Goal: Check status: Check status

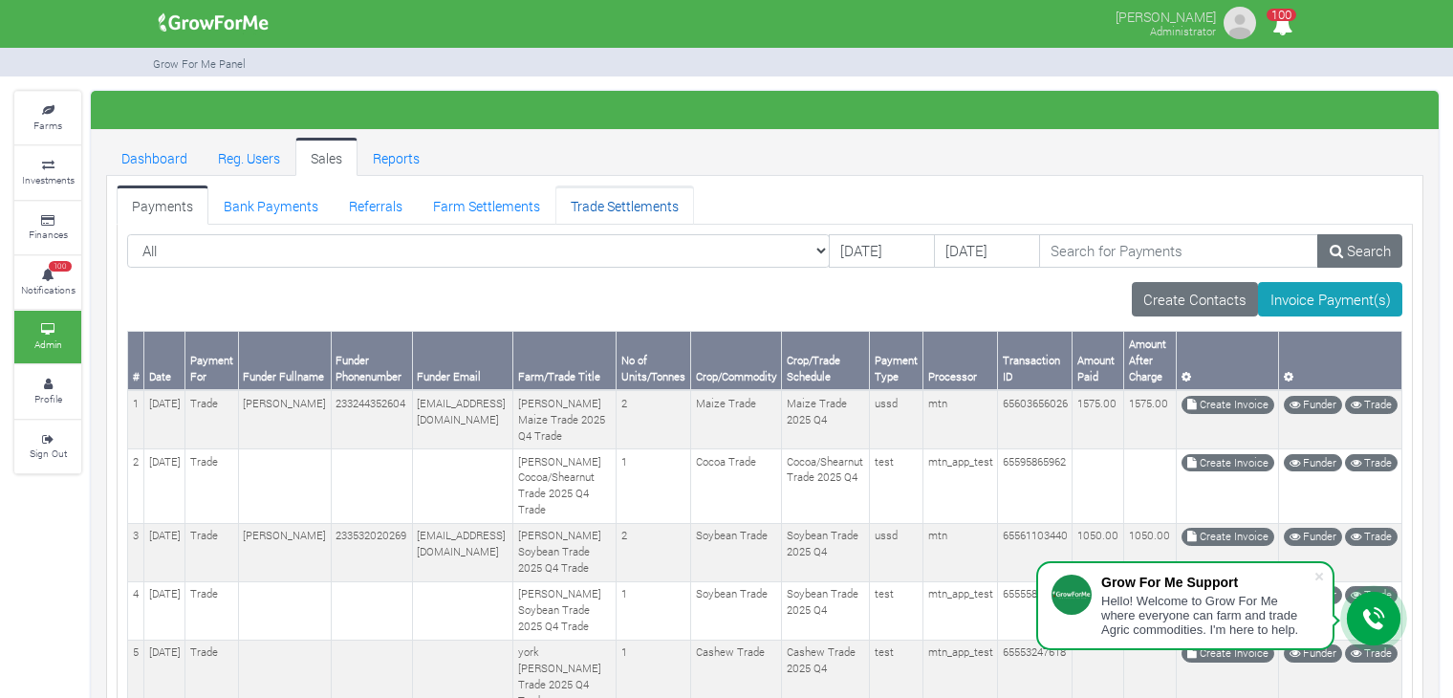
click at [629, 196] on link "Trade Settlements" at bounding box center [624, 204] width 139 height 38
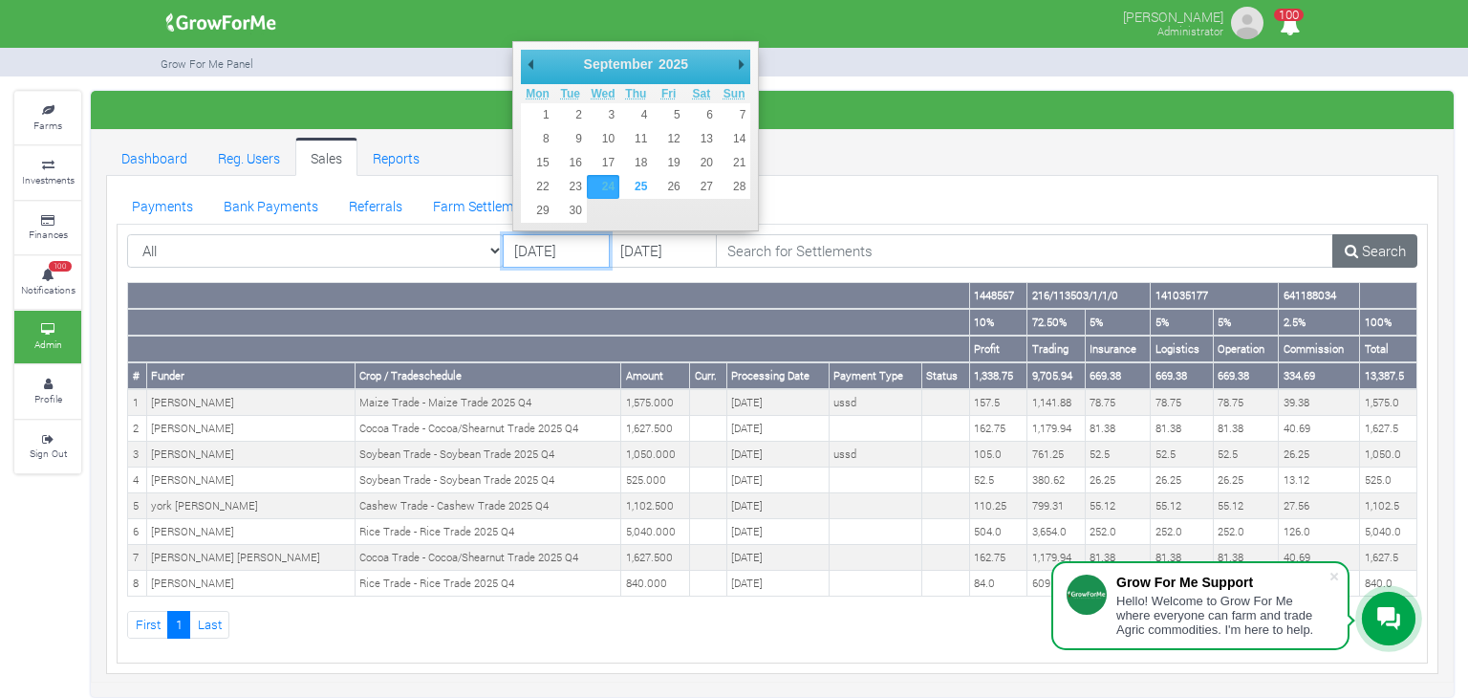
click at [575, 250] on input "[DATE]" at bounding box center [557, 251] width 108 height 34
type input "[DATE]"
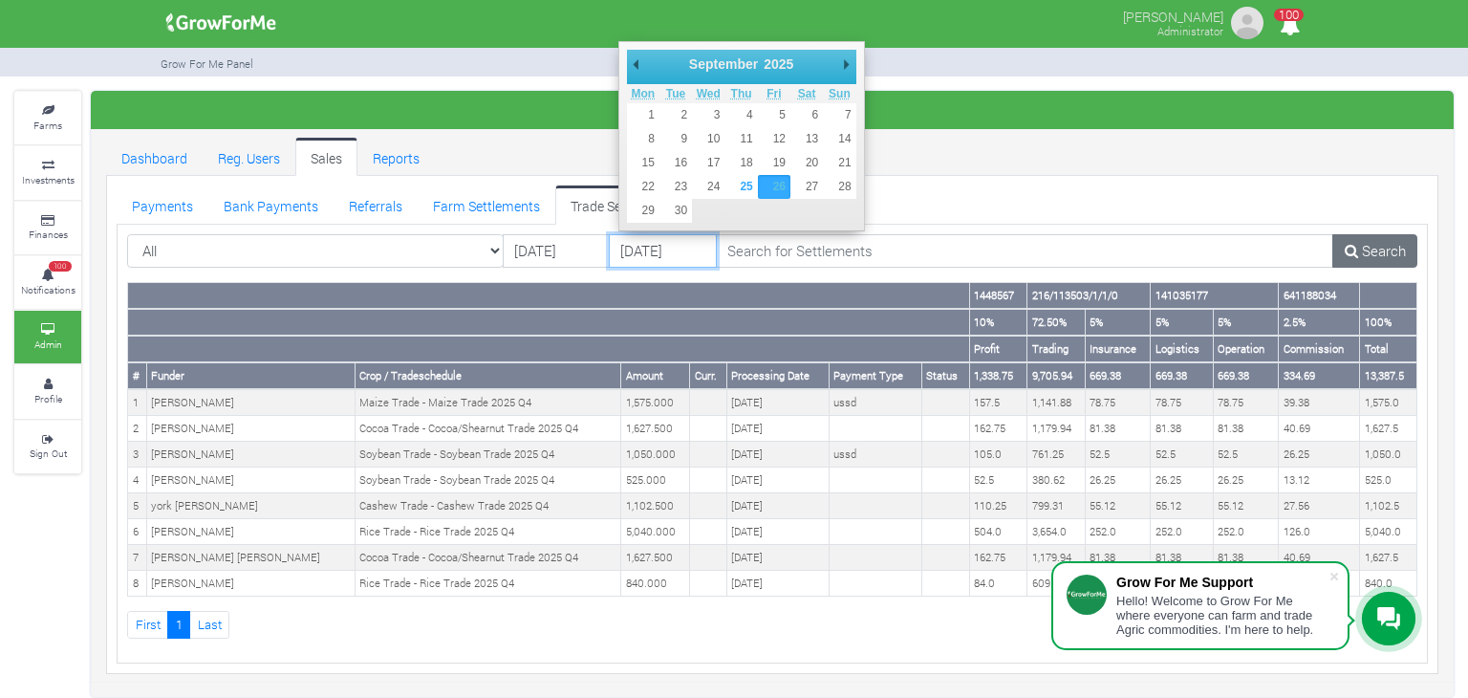
click at [633, 257] on input "[DATE]" at bounding box center [663, 251] width 108 height 34
type input "[DATE]"
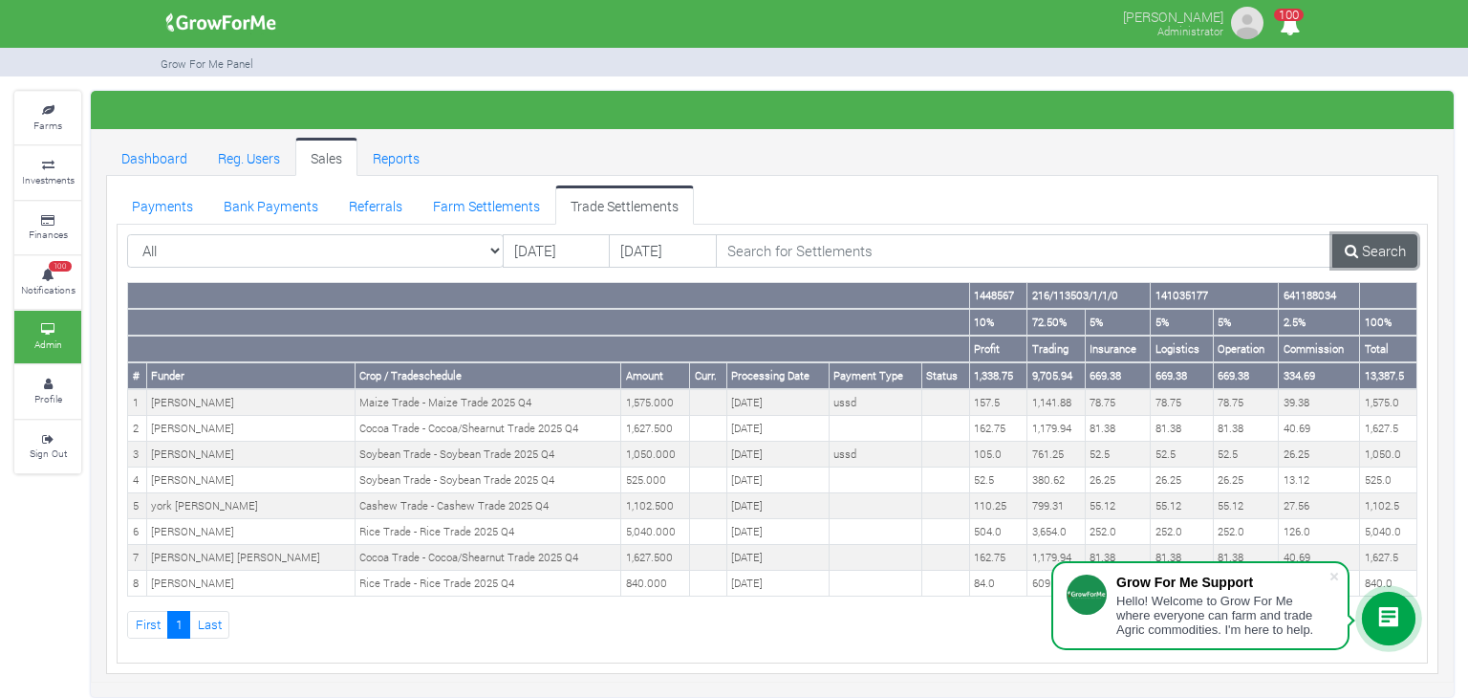
click at [1353, 244] on icon at bounding box center [1351, 251] width 13 height 14
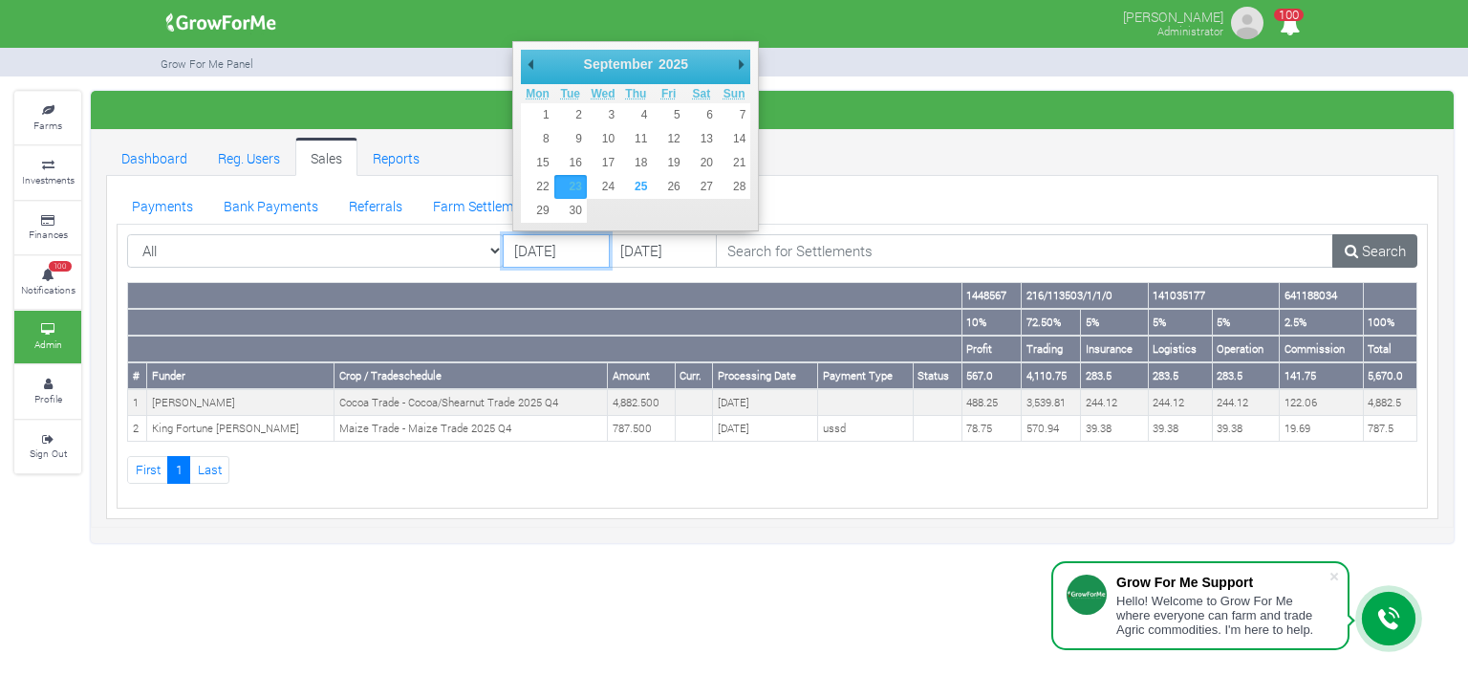
click at [539, 249] on input "[DATE]" at bounding box center [557, 251] width 108 height 34
type input "[DATE]"
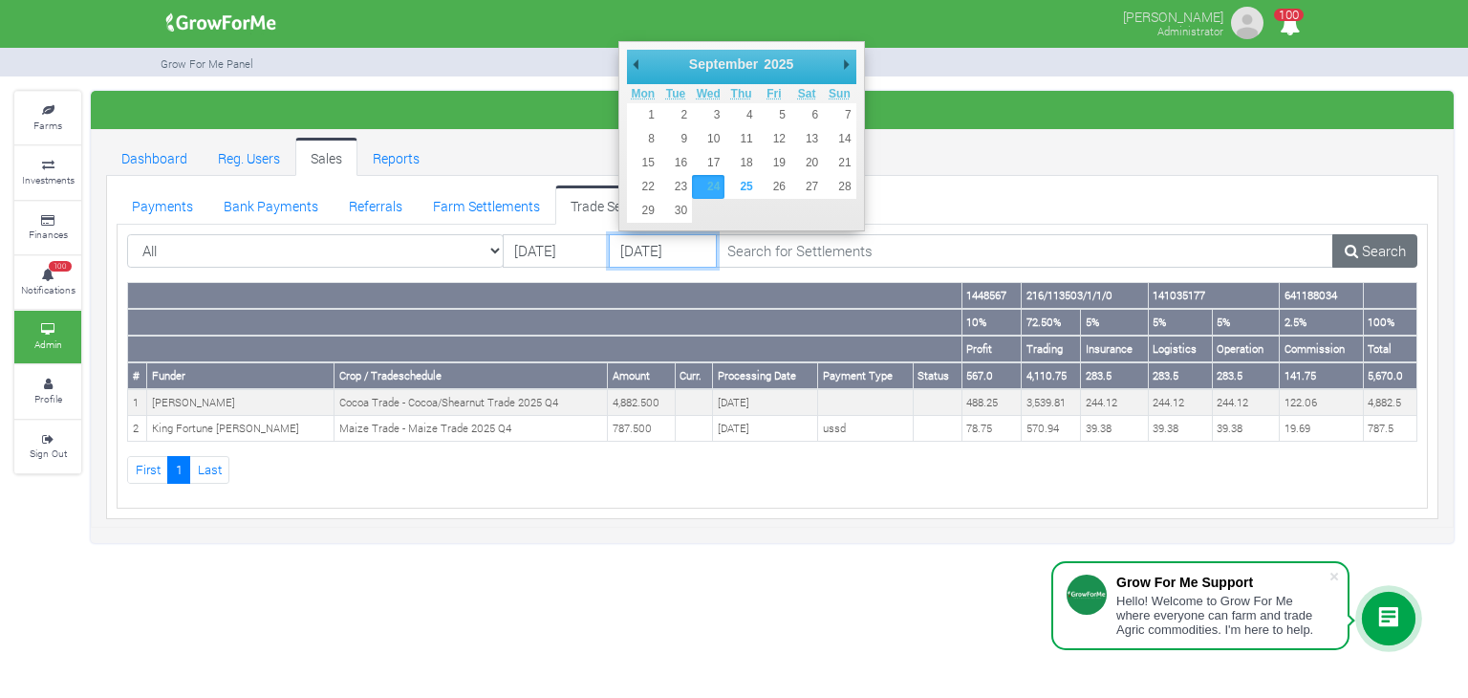
click at [639, 251] on input "[DATE]" at bounding box center [663, 251] width 108 height 34
type input "[DATE]"
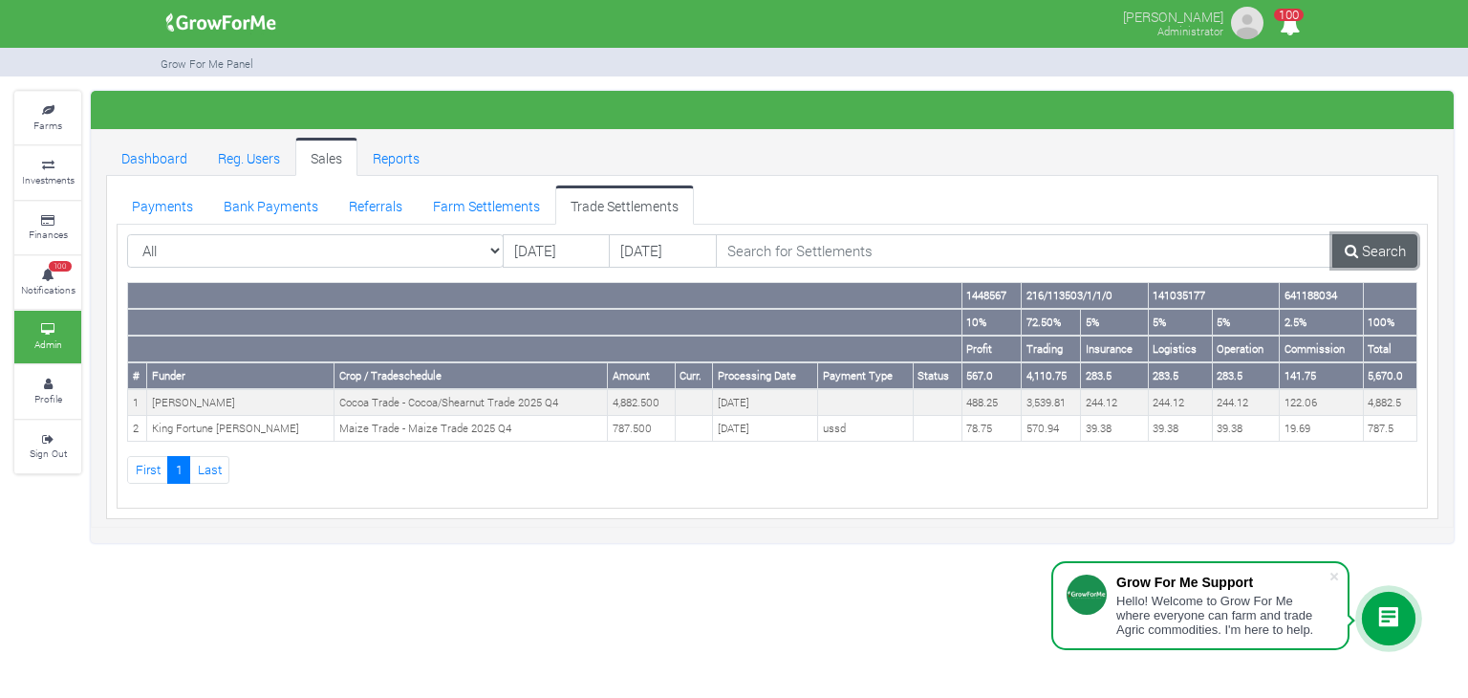
click at [1362, 254] on link "Search" at bounding box center [1374, 251] width 85 height 34
